Goal: Communication & Community: Answer question/provide support

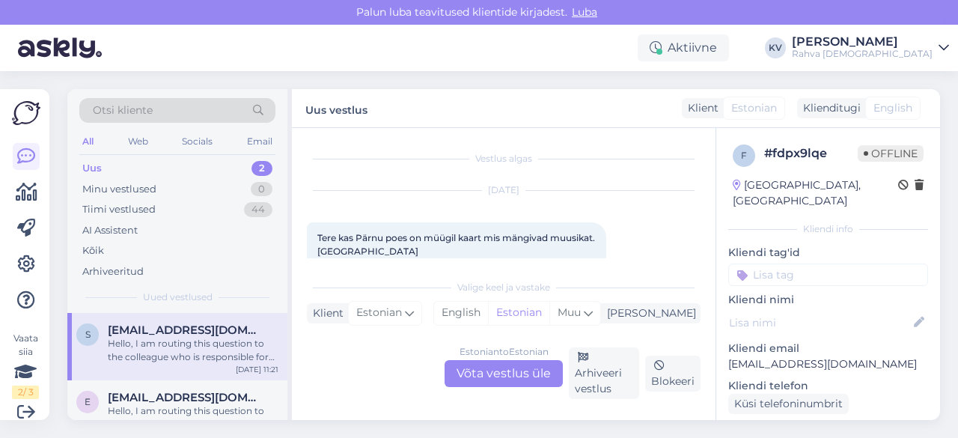
scroll to position [207, 0]
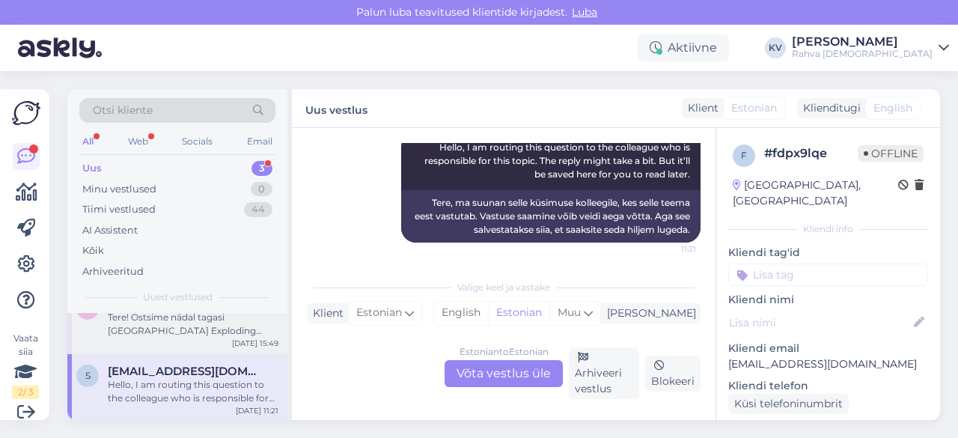
click at [162, 328] on div "Tere! Ostsime nädal tagasi [GEOGRAPHIC_DATA] Exploding Kittens punase mängu. Nü…" at bounding box center [193, 324] width 171 height 27
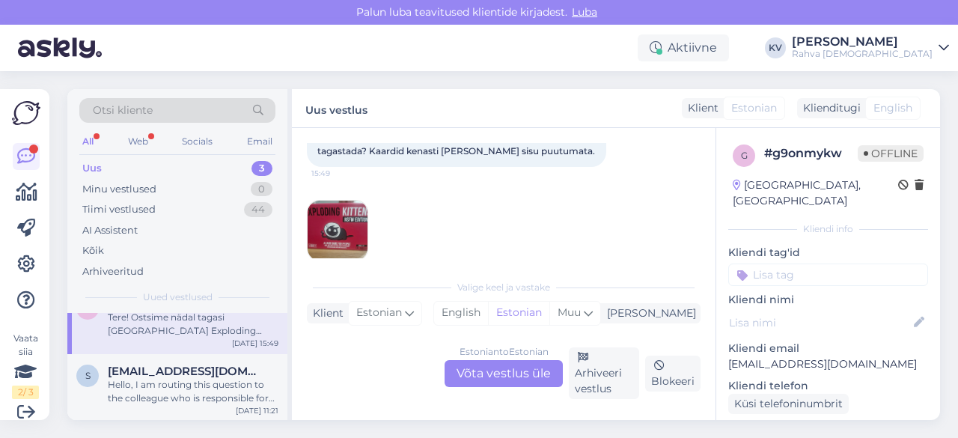
scroll to position [159, 0]
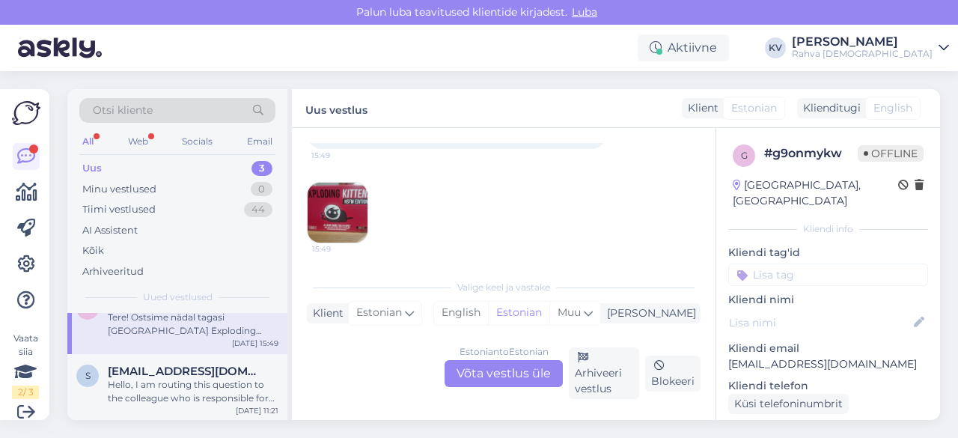
click at [358, 204] on img at bounding box center [338, 213] width 60 height 60
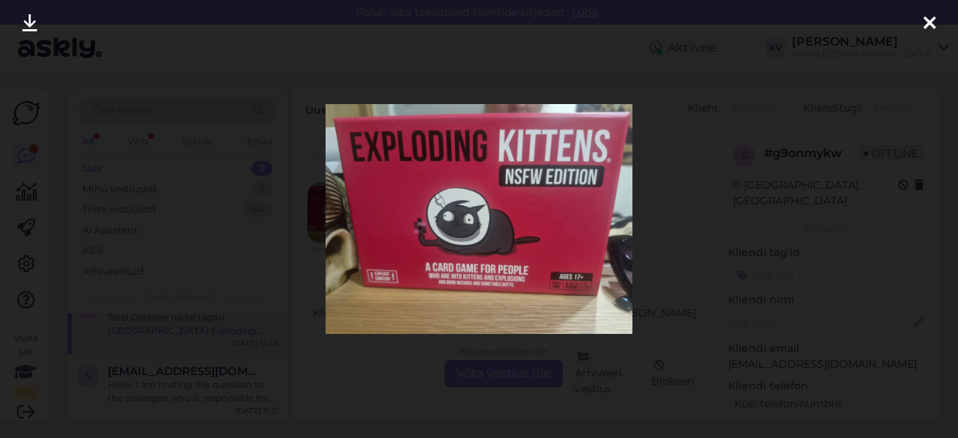
click at [397, 358] on div at bounding box center [479, 219] width 958 height 438
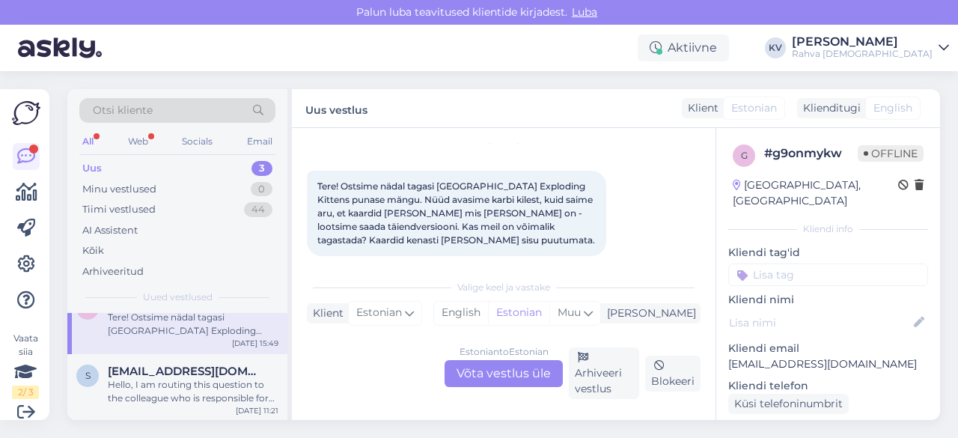
scroll to position [75, 0]
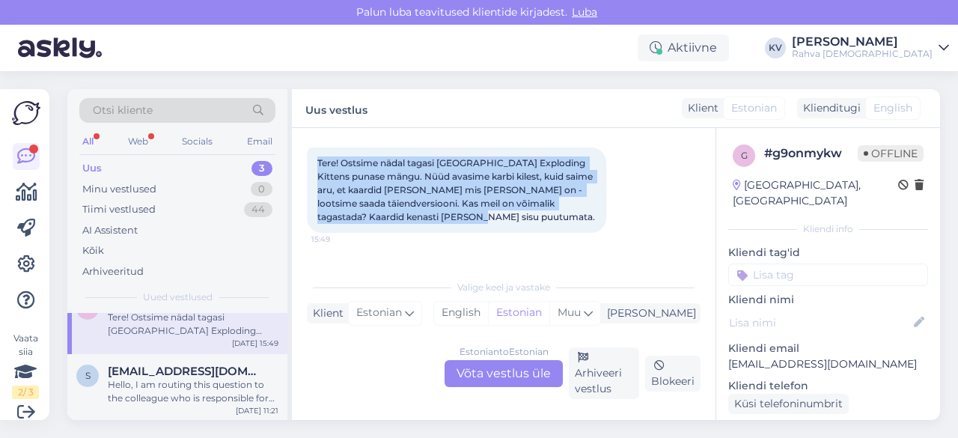
drag, startPoint x: 316, startPoint y: 160, endPoint x: 477, endPoint y: 218, distance: 170.9
click at [477, 218] on div "Tere! Ostsime nädal tagasi [GEOGRAPHIC_DATA] Exploding Kittens punase mängu. Nü…" at bounding box center [456, 189] width 299 height 85
copy span "Tere! Ostsime nädal tagasi [GEOGRAPHIC_DATA] Exploding Kittens punase mängu. Nü…"
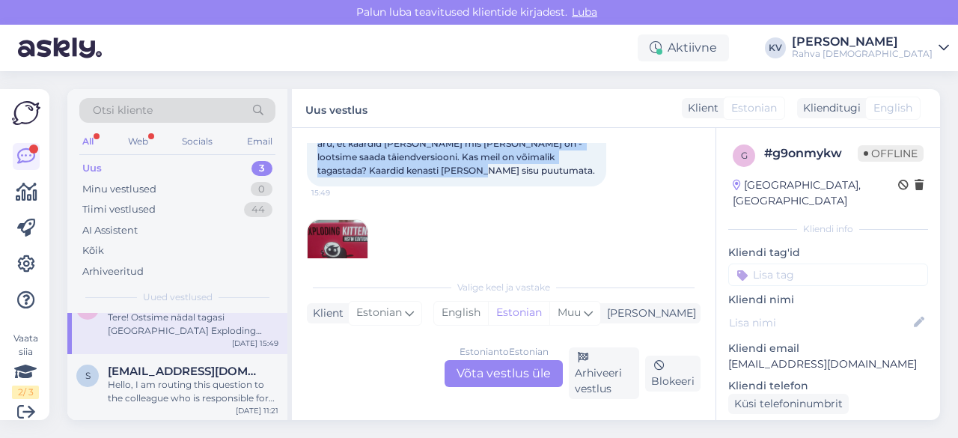
scroll to position [159, 0]
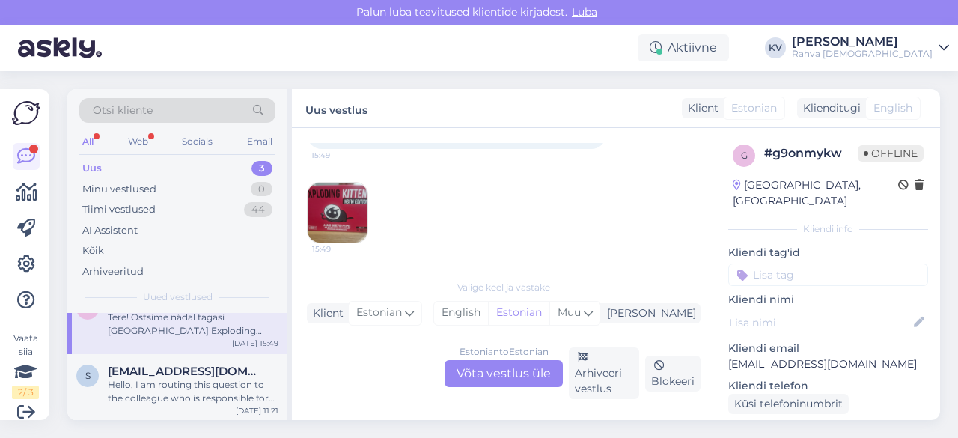
click at [348, 207] on img at bounding box center [338, 213] width 60 height 60
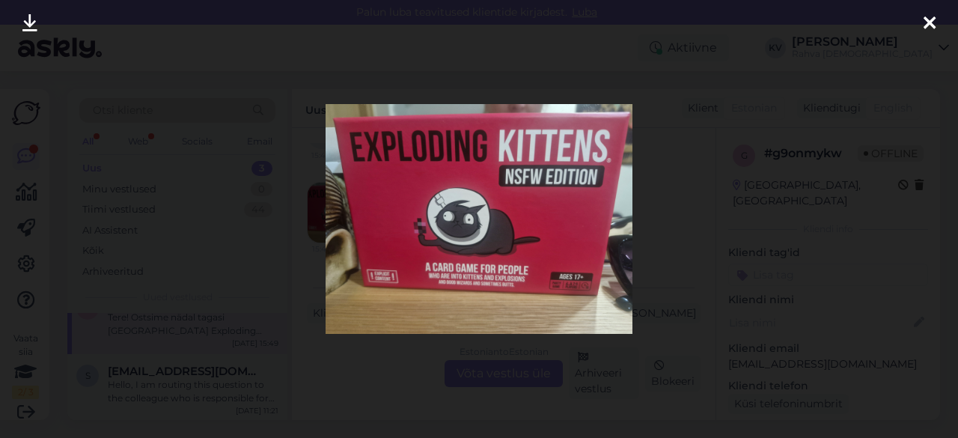
click at [930, 20] on icon at bounding box center [930, 23] width 12 height 19
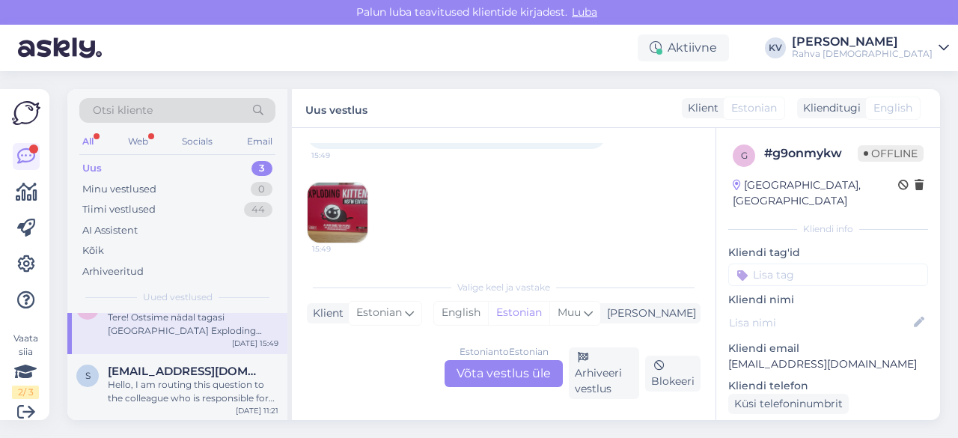
click at [176, 156] on div "Otsi kliente All Web Socials Email Uus 3 Minu vestlused 0 Tiimi vestlused 44 AI…" at bounding box center [177, 201] width 220 height 224
click at [169, 158] on div "Uus 3" at bounding box center [177, 168] width 196 height 21
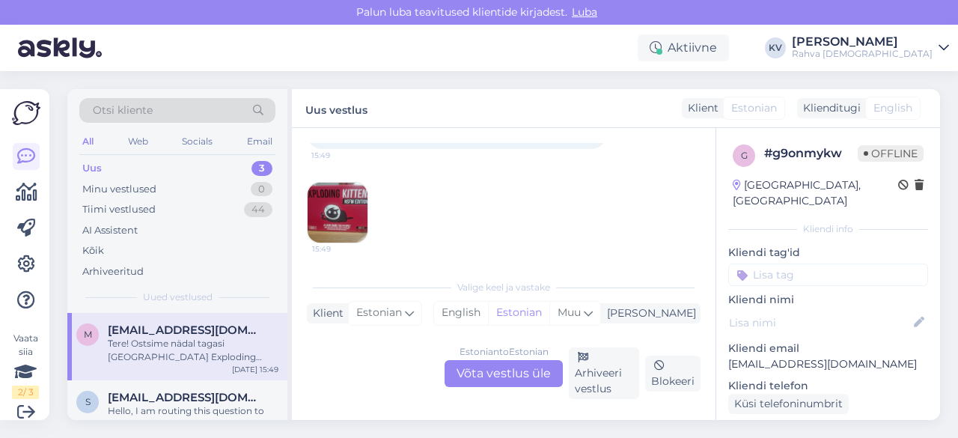
scroll to position [75, 0]
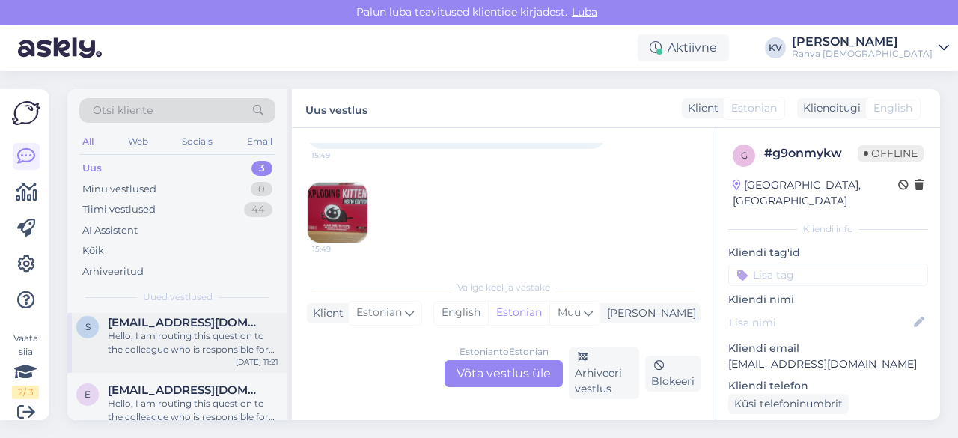
click at [152, 356] on div "s [EMAIL_ADDRESS][DOMAIN_NAME] Hello, I am routing this question to the colleag…" at bounding box center [177, 338] width 220 height 67
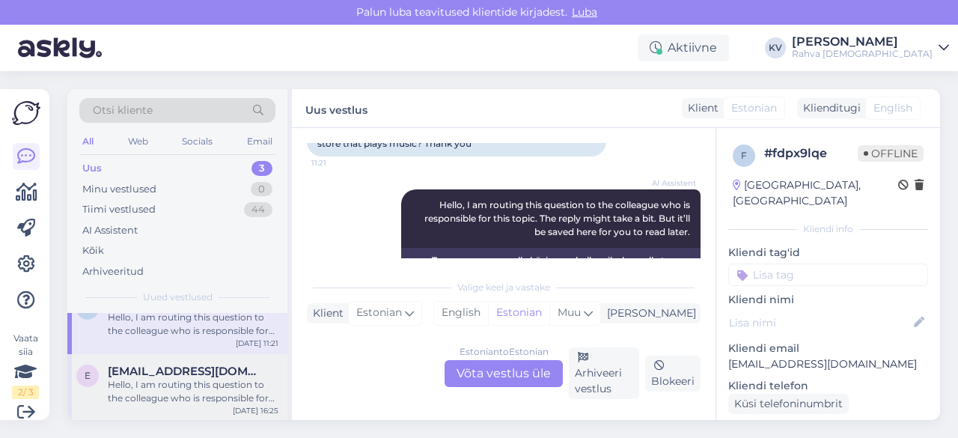
scroll to position [0, 0]
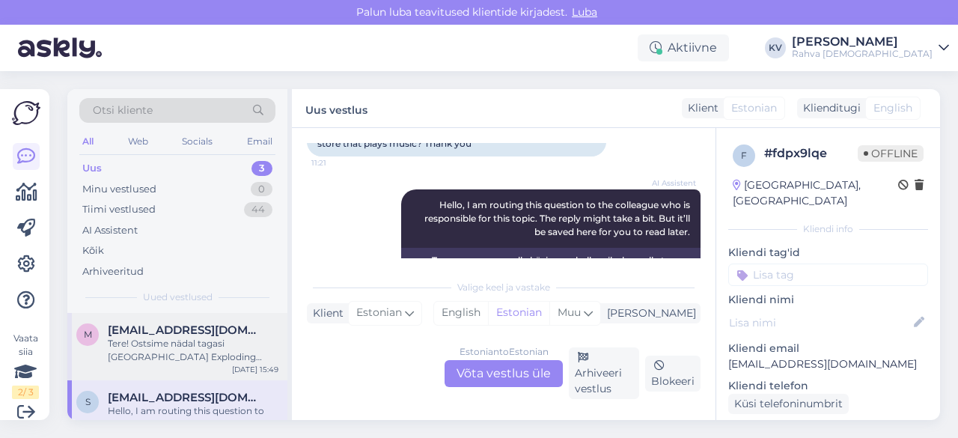
click at [136, 349] on div "Tere! Ostsime nädal tagasi [GEOGRAPHIC_DATA] Exploding Kittens punase mängu. Nü…" at bounding box center [193, 350] width 171 height 27
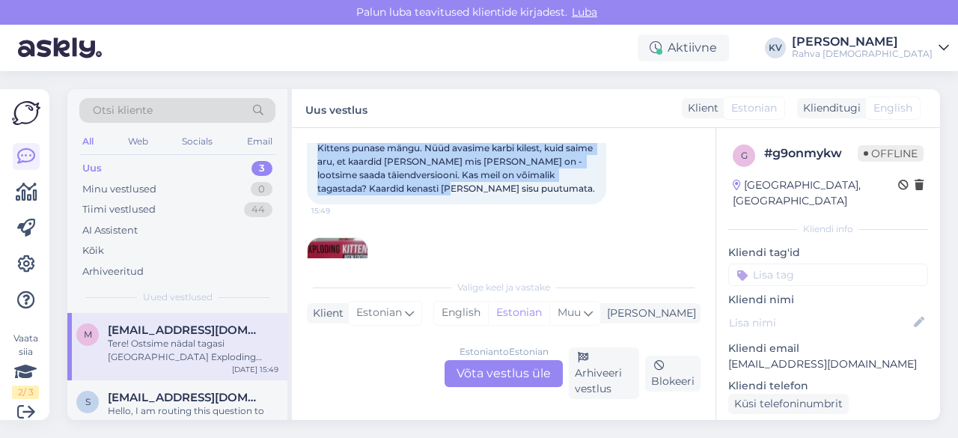
scroll to position [106, 0]
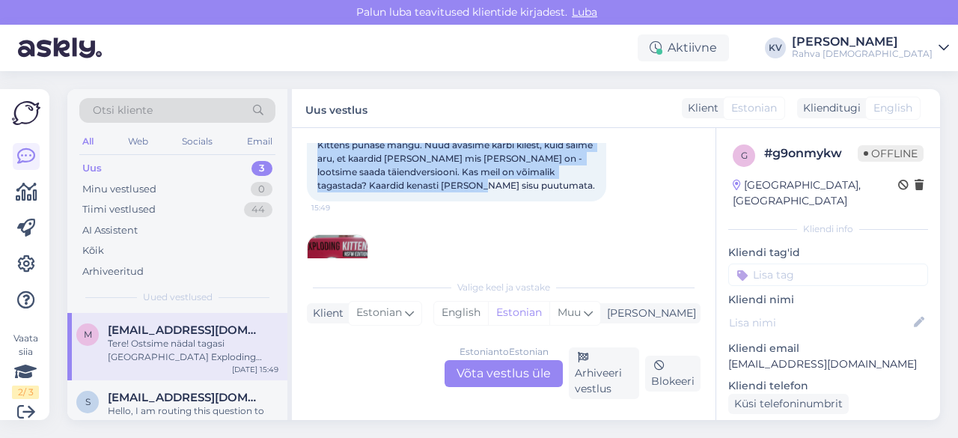
drag, startPoint x: 317, startPoint y: 207, endPoint x: 477, endPoint y: 192, distance: 160.9
click at [477, 192] on div "Tere! Ostsime nädal tagasi [GEOGRAPHIC_DATA] Exploding Kittens punase mängu. Nü…" at bounding box center [456, 158] width 299 height 85
copy span "Tere! Ostsime nädal tagasi [GEOGRAPHIC_DATA] Exploding Kittens punase mängu. Nü…"
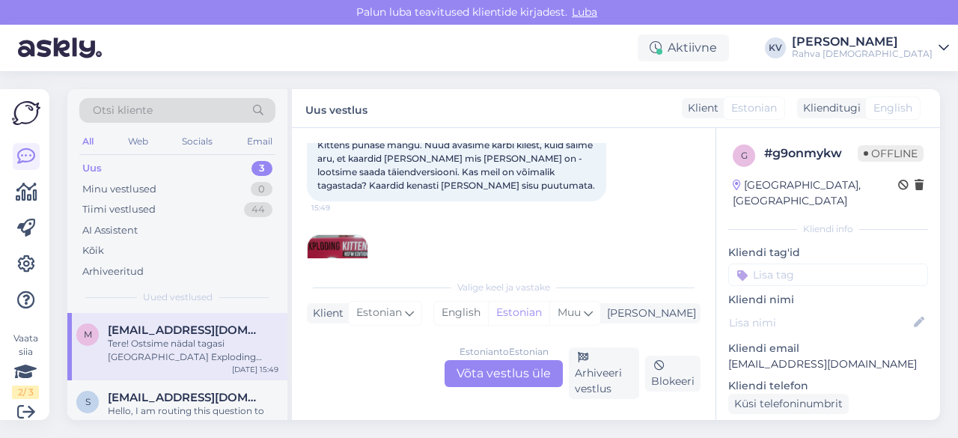
click at [477, 372] on div "Estonian to Estonian Võta vestlus üle" at bounding box center [504, 373] width 118 height 27
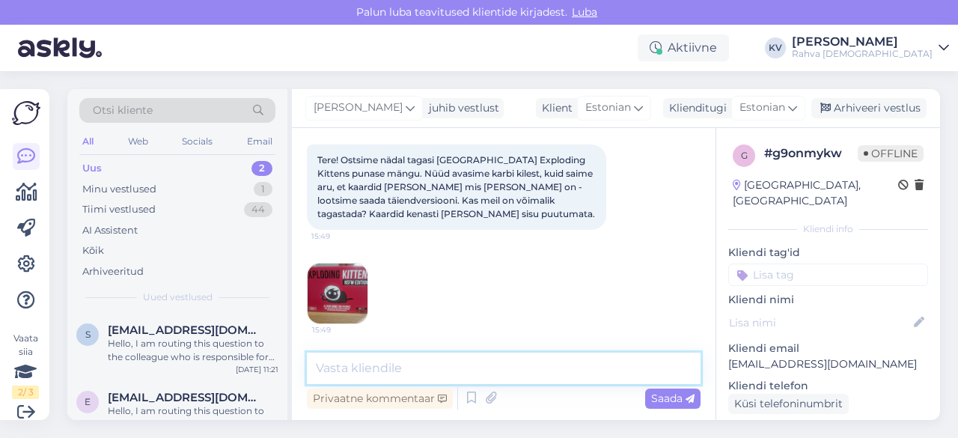
click at [370, 370] on textarea at bounding box center [504, 367] width 394 height 31
paste textarea "Tere! Aitäh, et meiega ühendust võtsite. Mõistame Teie olukorda ja kahju on kuu…"
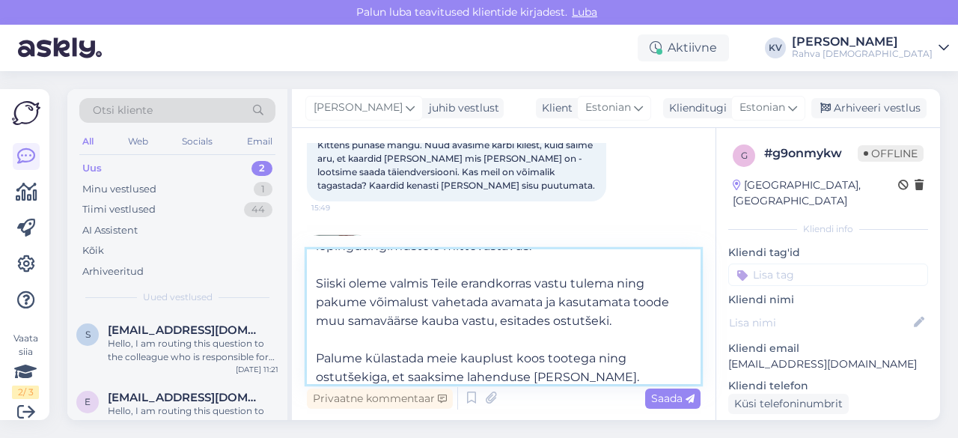
drag, startPoint x: 486, startPoint y: 307, endPoint x: 631, endPoint y: 305, distance: 144.5
click at [631, 305] on textarea "Tere! Aitäh, et meiega ühendust võtsite. Mõistame Teie olukorda ja kahju on kuu…" at bounding box center [504, 316] width 394 height 135
drag, startPoint x: 632, startPoint y: 300, endPoint x: 563, endPoint y: 302, distance: 68.9
click at [563, 302] on textarea "Tere! Aitäh, et meiega ühendust võtsite. Mõistame Teie olukorda ja kahju on kuu…" at bounding box center [504, 316] width 394 height 135
click at [653, 302] on textarea "Tere! Aitäh, et meiega ühendust võtsite. Mõistame Teie olukorda ja kahju on kuu…" at bounding box center [504, 316] width 394 height 135
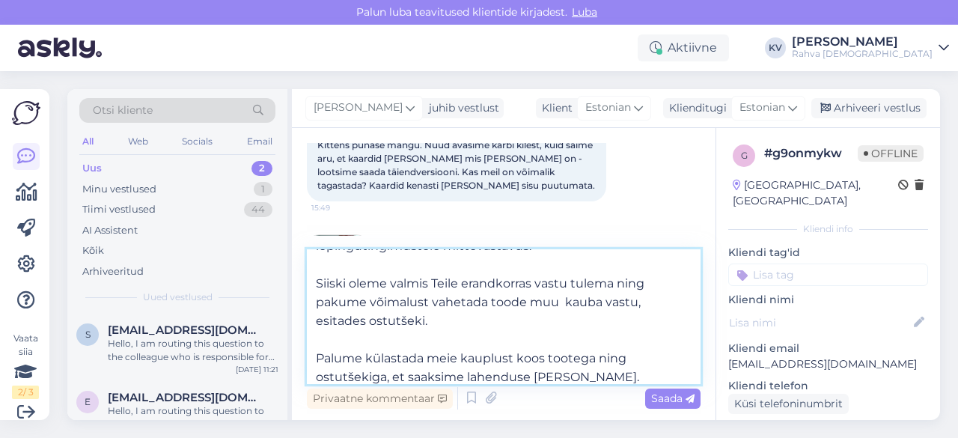
click at [562, 304] on textarea "Tere! Aitäh, et meiega ühendust võtsite. Mõistame Teie olukorda ja kahju on kuu…" at bounding box center [504, 316] width 394 height 135
drag, startPoint x: 439, startPoint y: 323, endPoint x: 312, endPoint y: 324, distance: 126.5
click at [312, 324] on textarea "Tere! Aitäh, et meiega ühendust võtsite. Mõistame Teie olukorda ja kahju on kuu…" at bounding box center [504, 316] width 394 height 135
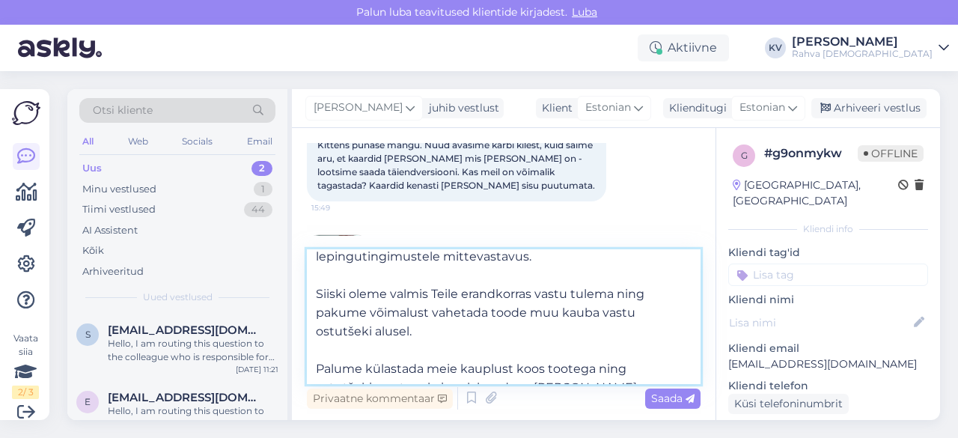
scroll to position [195, 0]
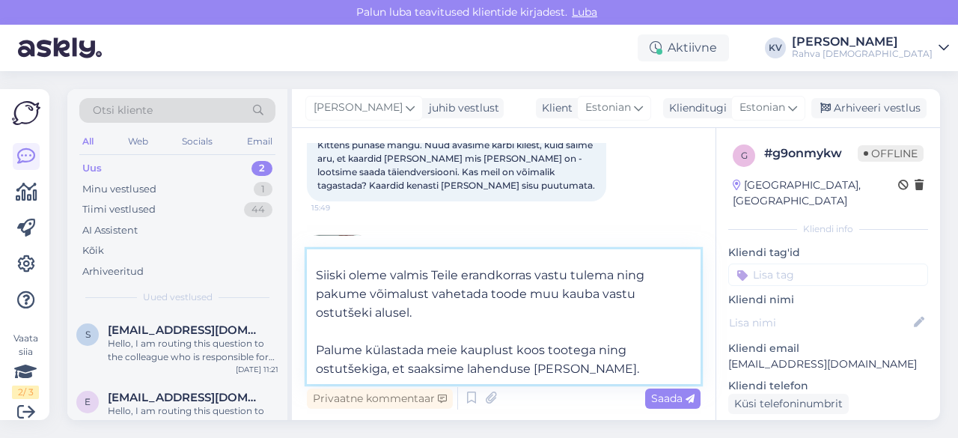
click at [576, 373] on textarea "Tere! Aitäh, et meiega ühendust võtsite. Mõistame Teie olukorda ja kahju on kuu…" at bounding box center [504, 316] width 394 height 135
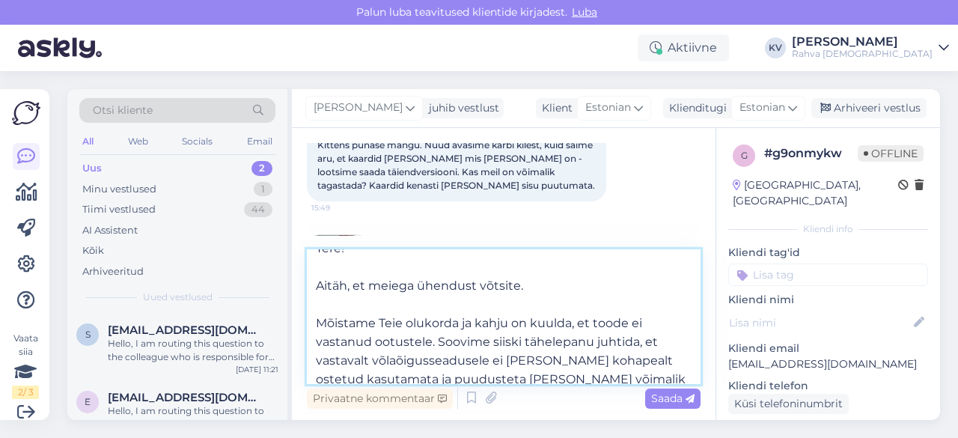
scroll to position [0, 0]
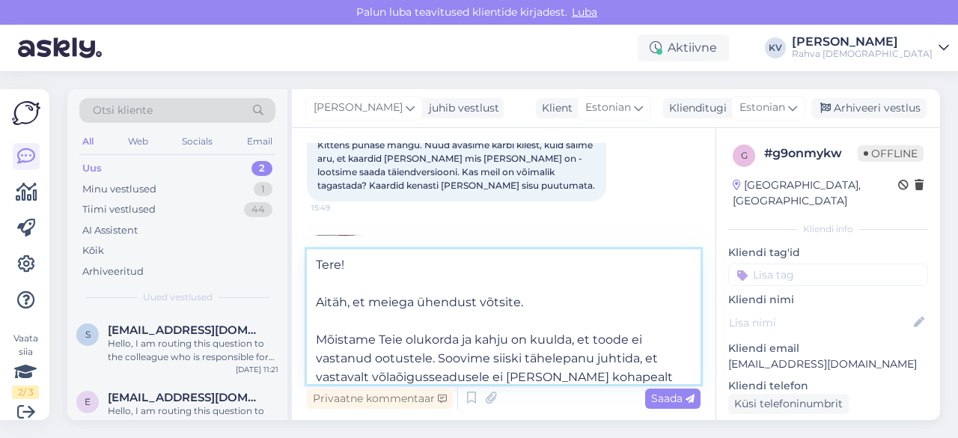
click at [319, 305] on textarea "Tere! Aitäh, et meiega ühendust võtsite. Mõistame Teie olukorda ja kahju on kuu…" at bounding box center [504, 316] width 394 height 135
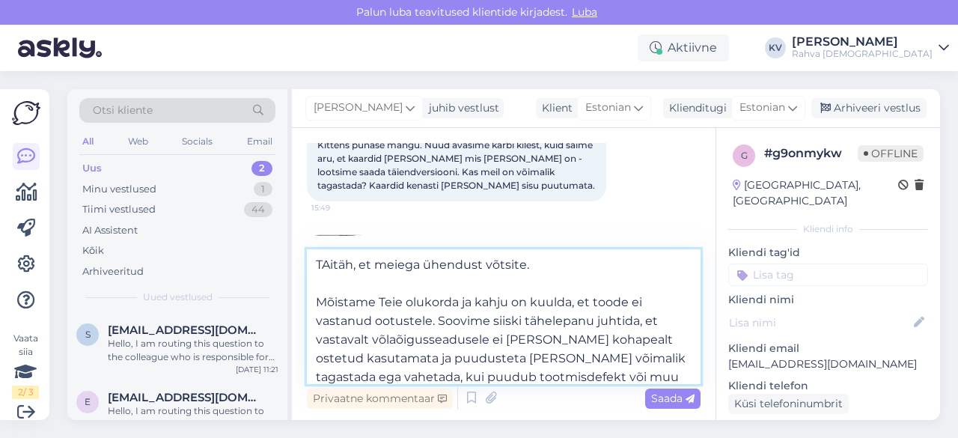
type textarea "Aitäh, et meiega ühendust võtsite. Mõistame Teie olukorda ja kahju on kuulda, e…"
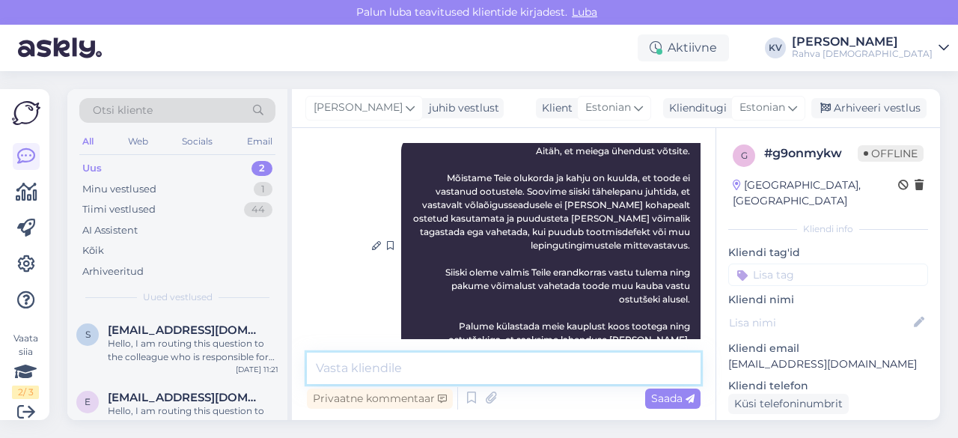
scroll to position [256, 0]
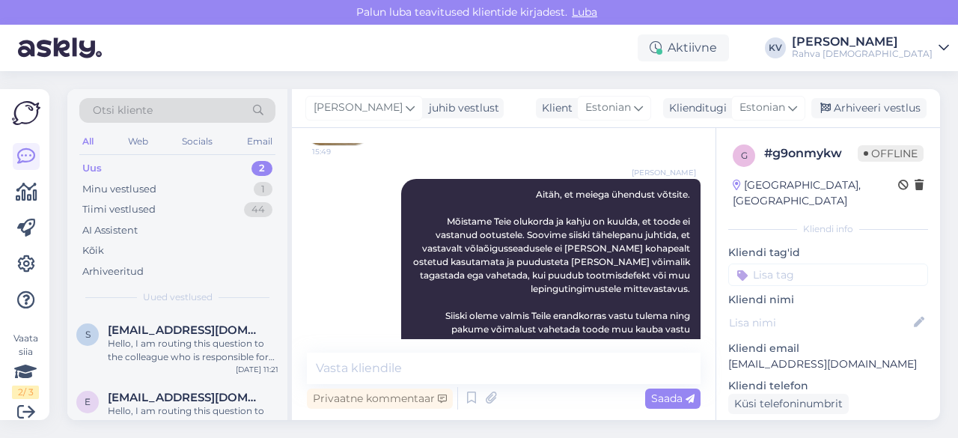
click at [846, 263] on input at bounding box center [828, 274] width 200 height 22
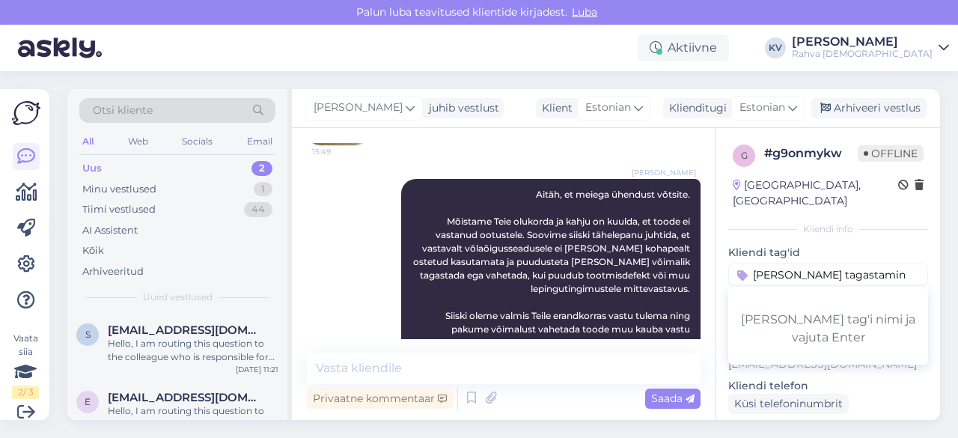
type input "[PERSON_NAME] tagastamine"
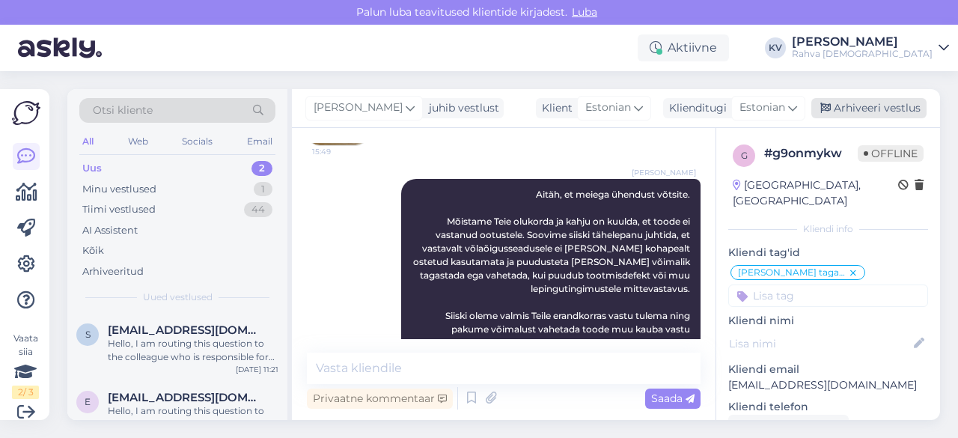
click at [876, 103] on div "Arhiveeri vestlus" at bounding box center [868, 108] width 115 height 20
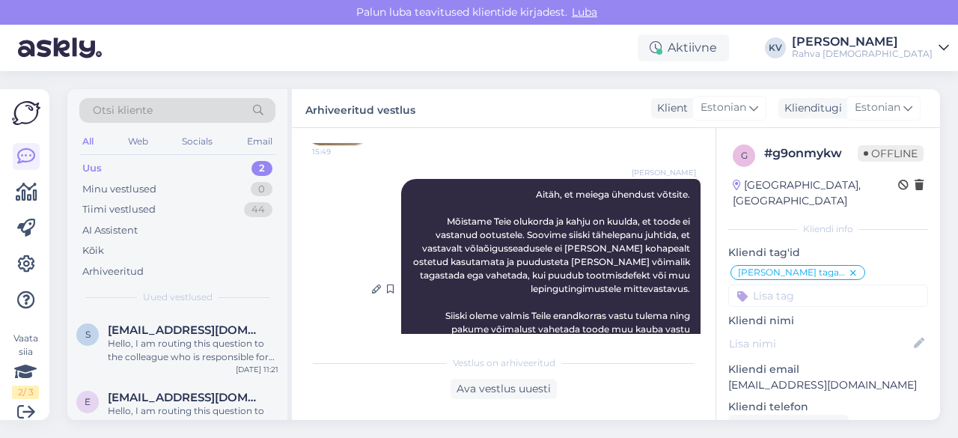
scroll to position [337, 0]
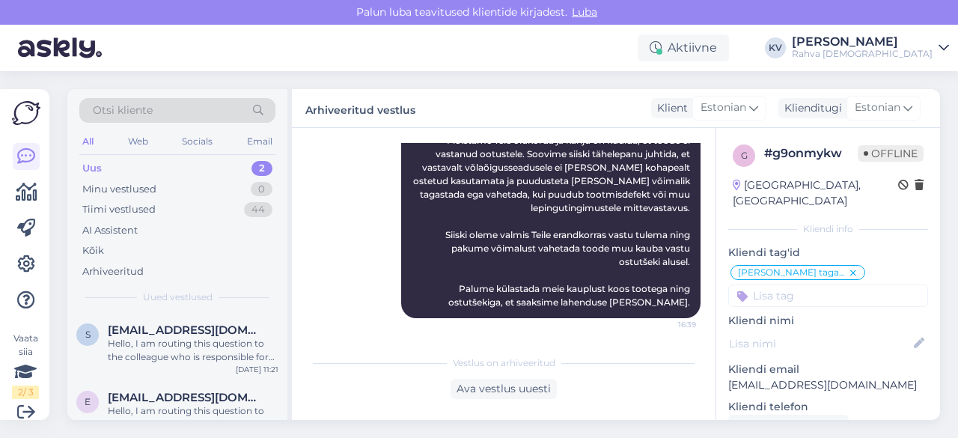
click at [111, 171] on div "Uus 2" at bounding box center [177, 168] width 196 height 21
